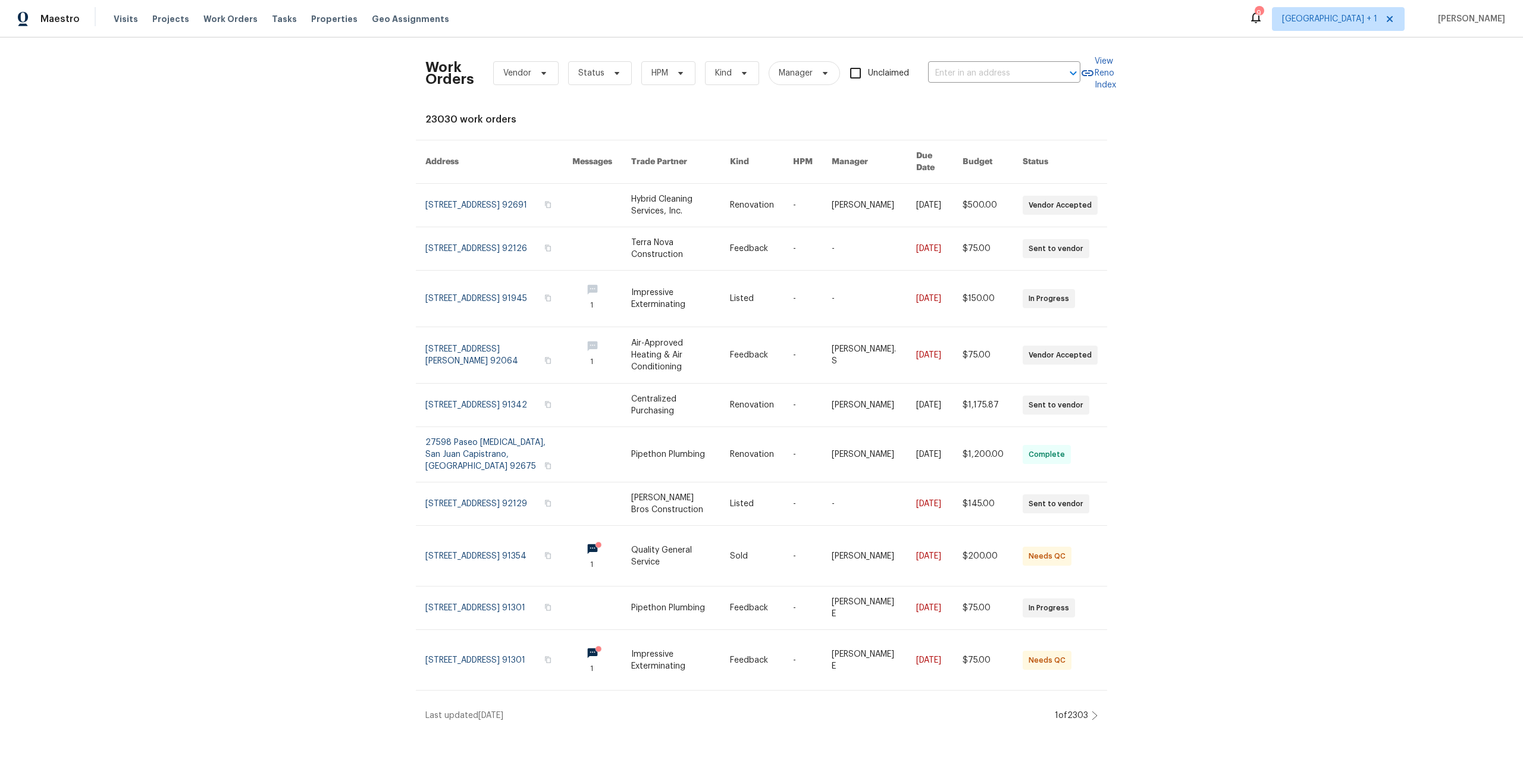
click at [323, 7] on div "Visits Projects Work Orders Tasks Properties Geo Assignments" at bounding box center [289, 19] width 350 height 24
click at [319, 19] on span "Properties" at bounding box center [334, 19] width 46 height 11
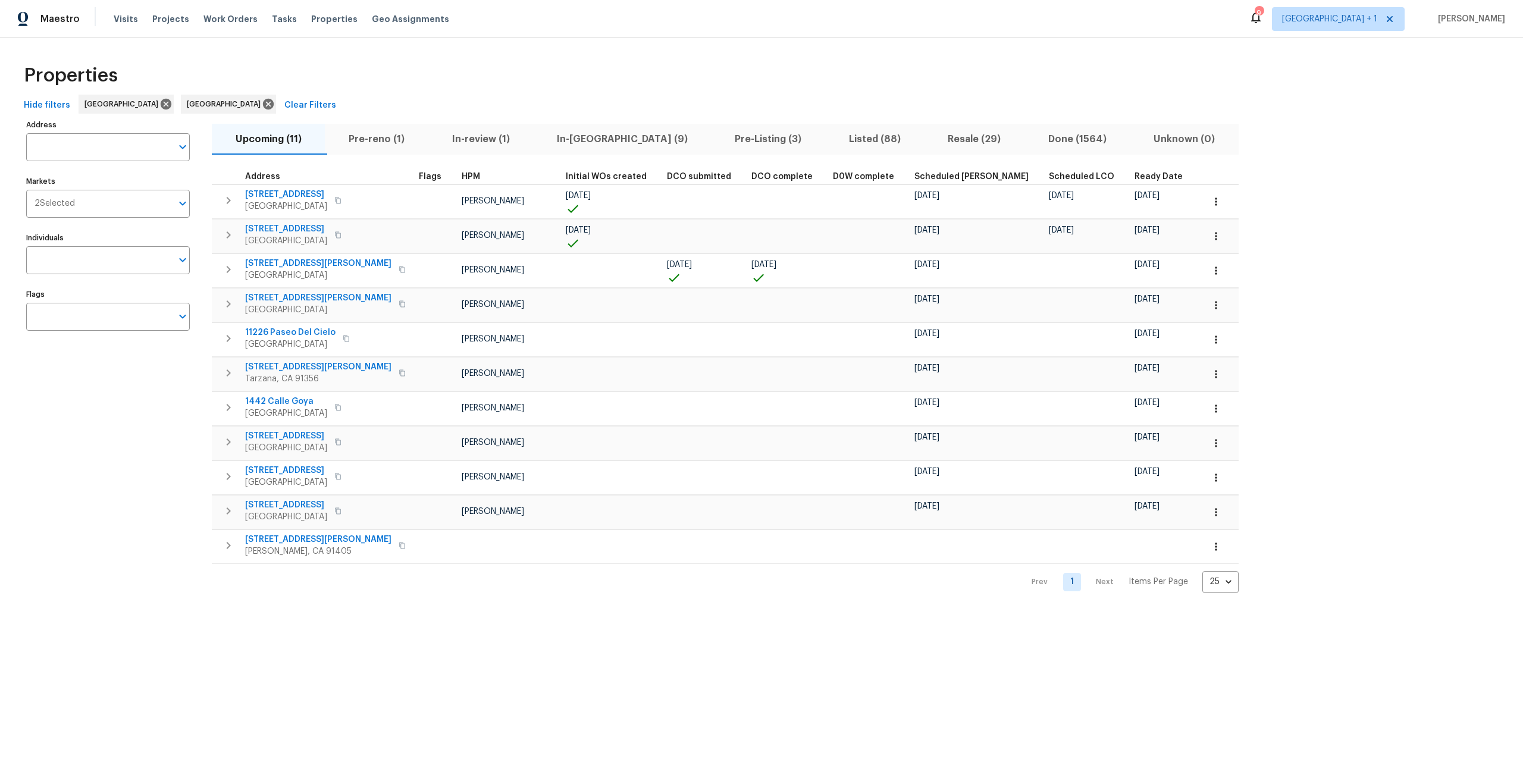
click at [832, 139] on span "Listed (88)" at bounding box center [875, 139] width 85 height 17
